Goal: Task Accomplishment & Management: Manage account settings

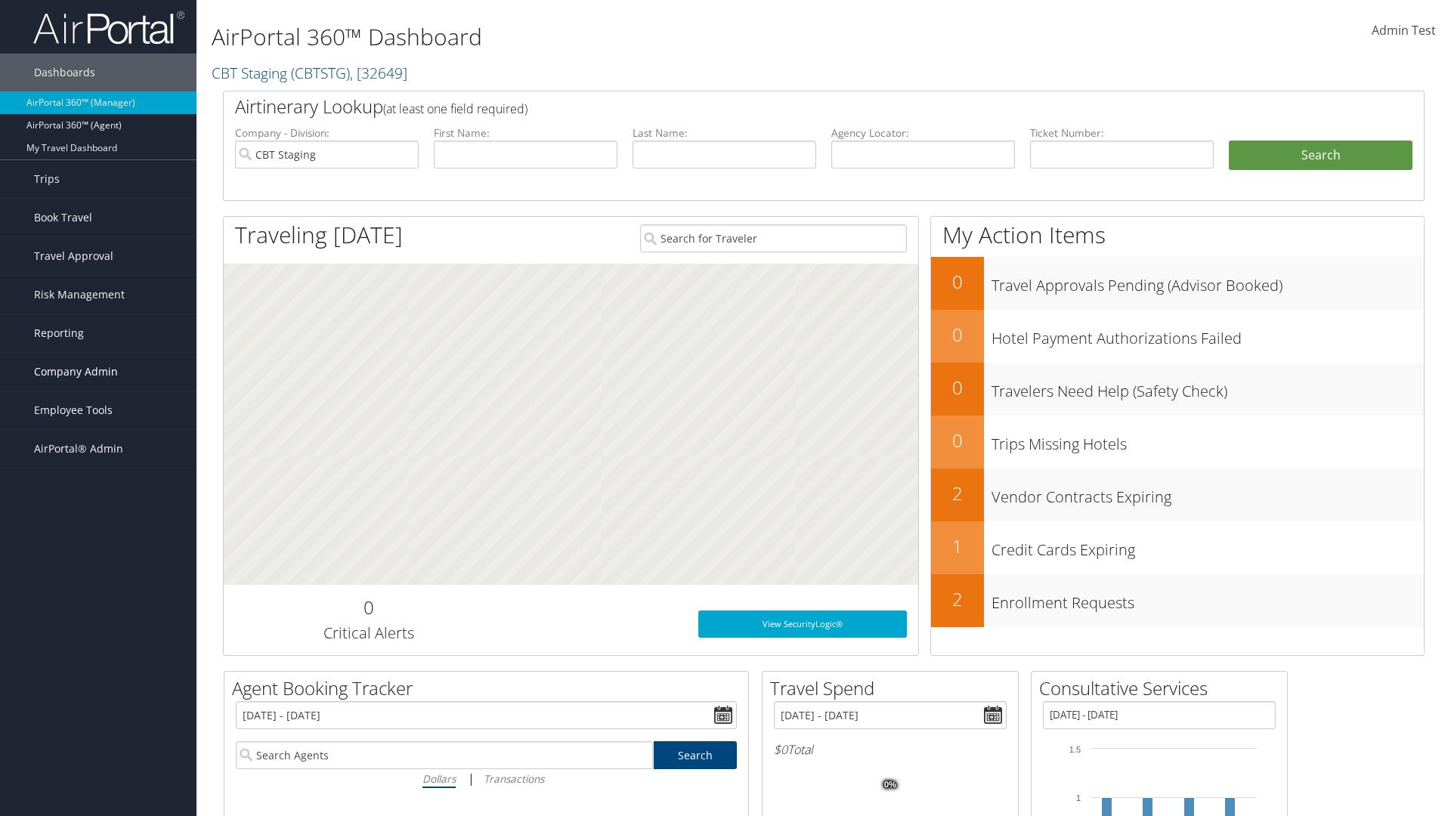
click at [98, 372] on span "Company Admin" at bounding box center [76, 372] width 84 height 38
click at [98, 686] on link "Airtinerary® Settings" at bounding box center [98, 697] width 197 height 23
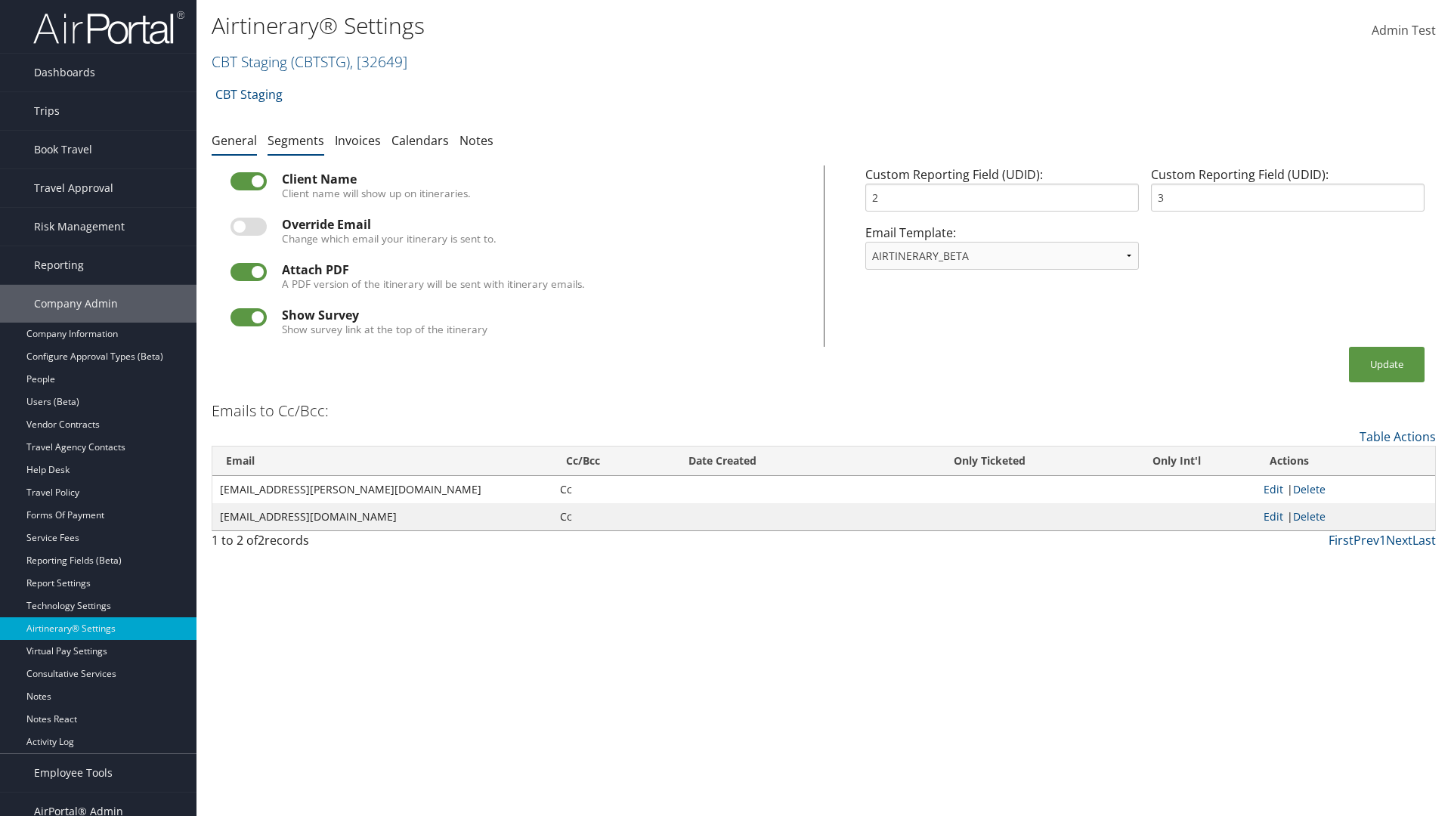
click at [296, 140] on link "Segments" at bounding box center [296, 140] width 57 height 17
